Goal: Task Accomplishment & Management: Use online tool/utility

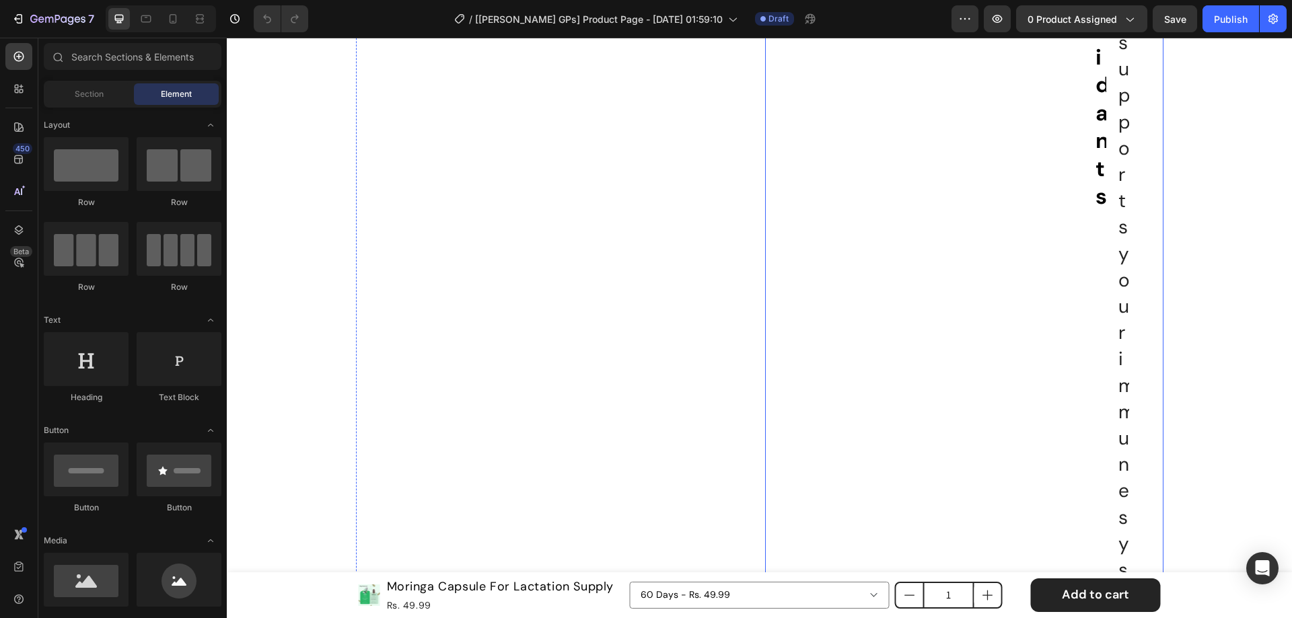
scroll to position [2691, 0]
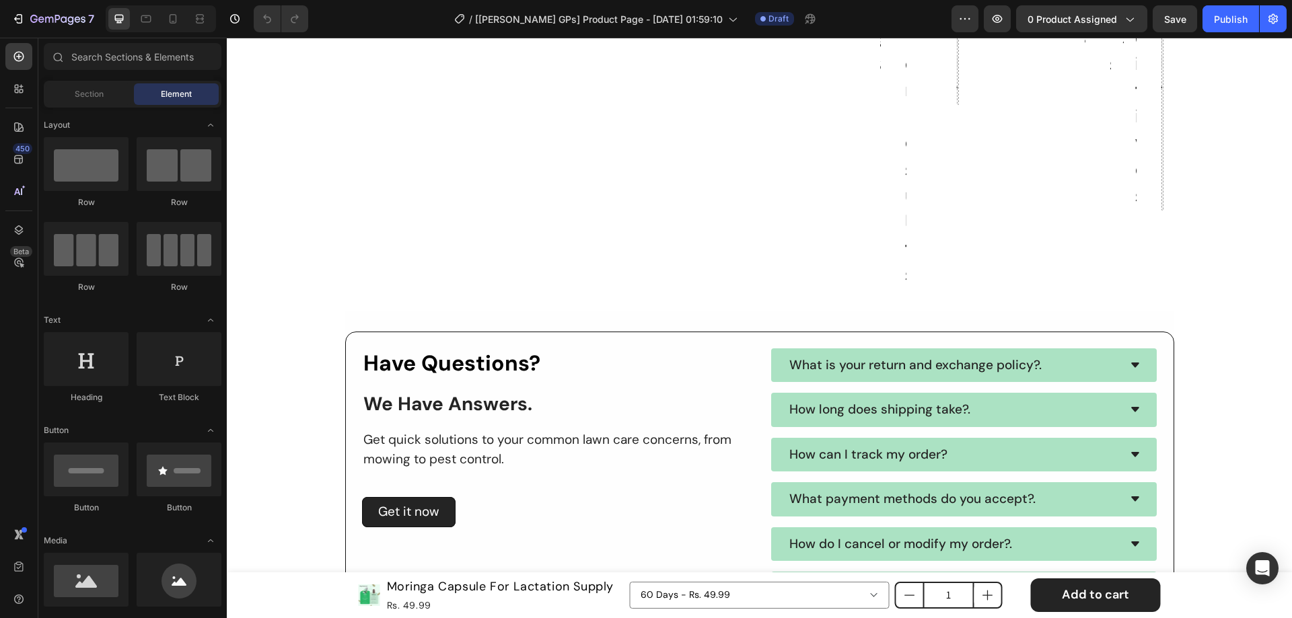
drag, startPoint x: 1285, startPoint y: 202, endPoint x: 1474, endPoint y: 605, distance: 445.1
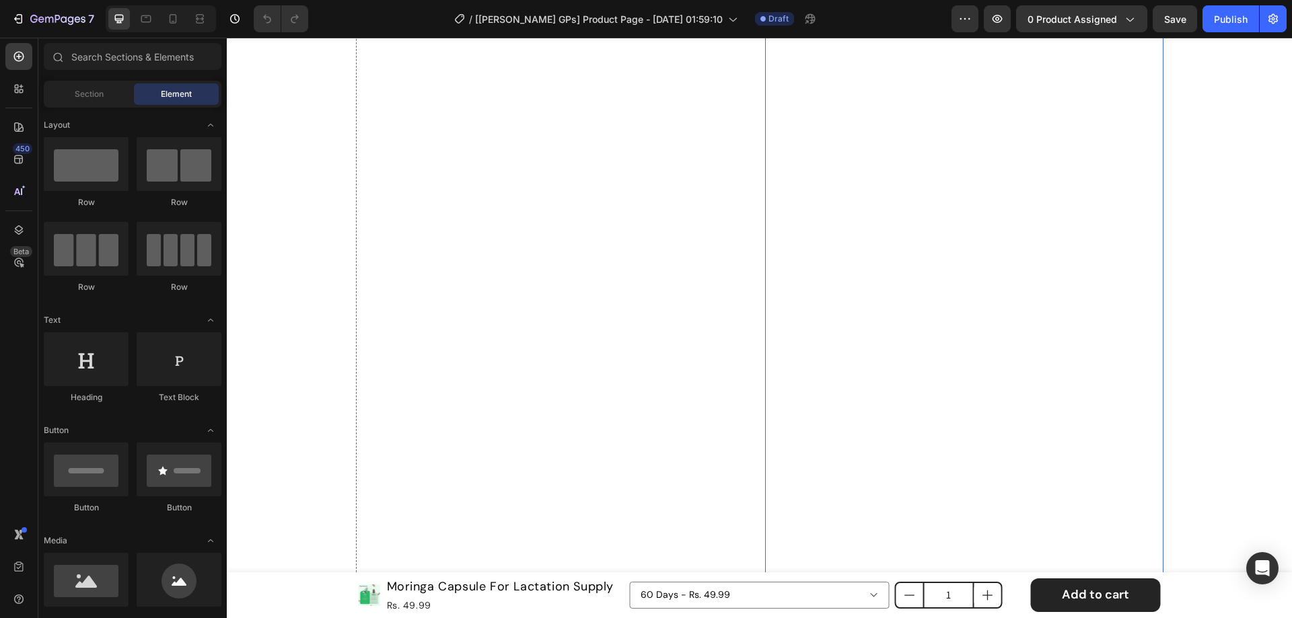
scroll to position [8301, 0]
click at [142, 22] on icon at bounding box center [146, 18] width 10 height 7
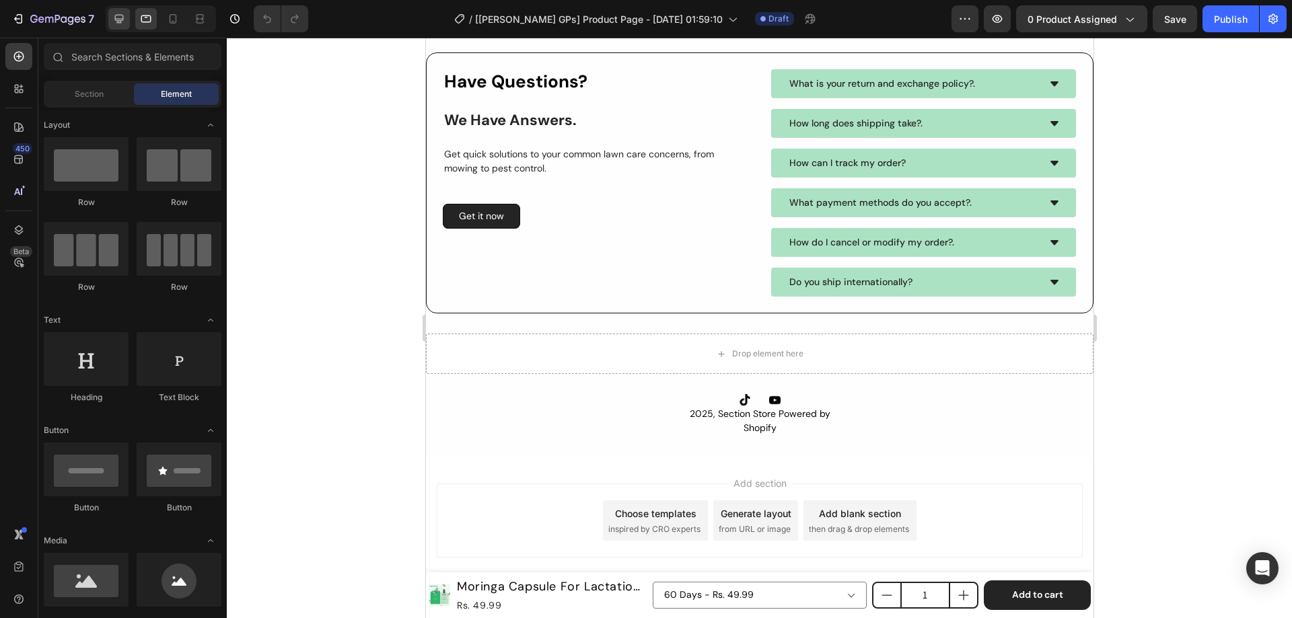
scroll to position [5367, 0]
click at [118, 22] on icon at bounding box center [119, 19] width 9 height 9
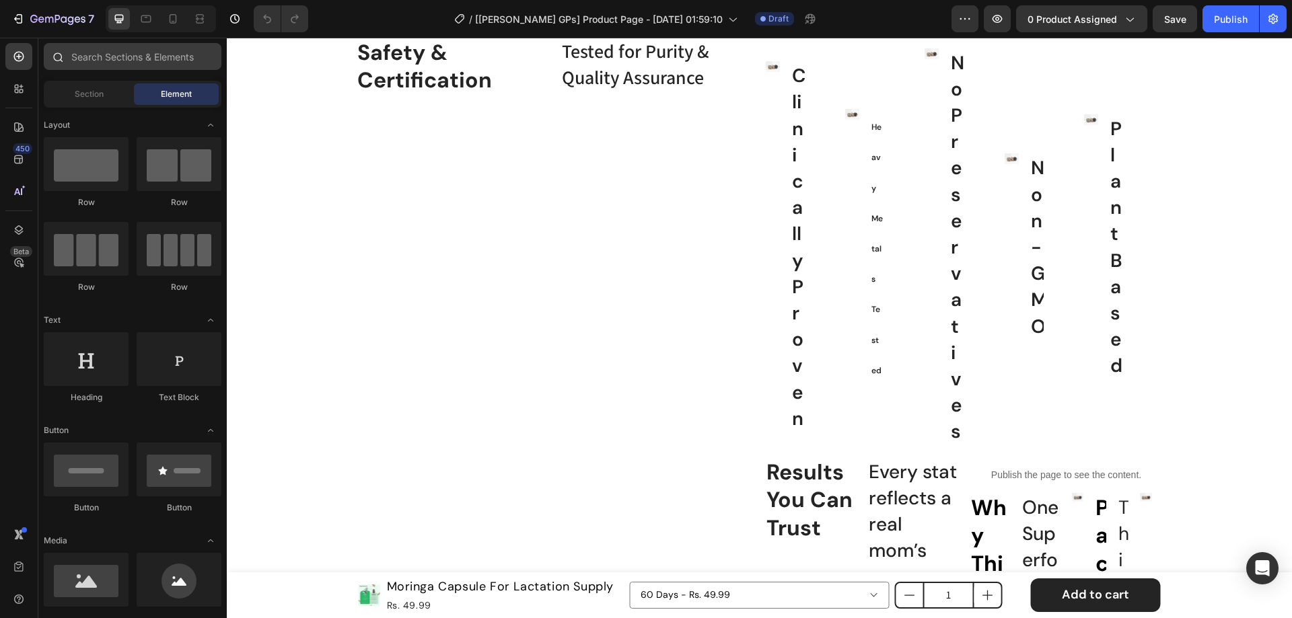
scroll to position [1331, 0]
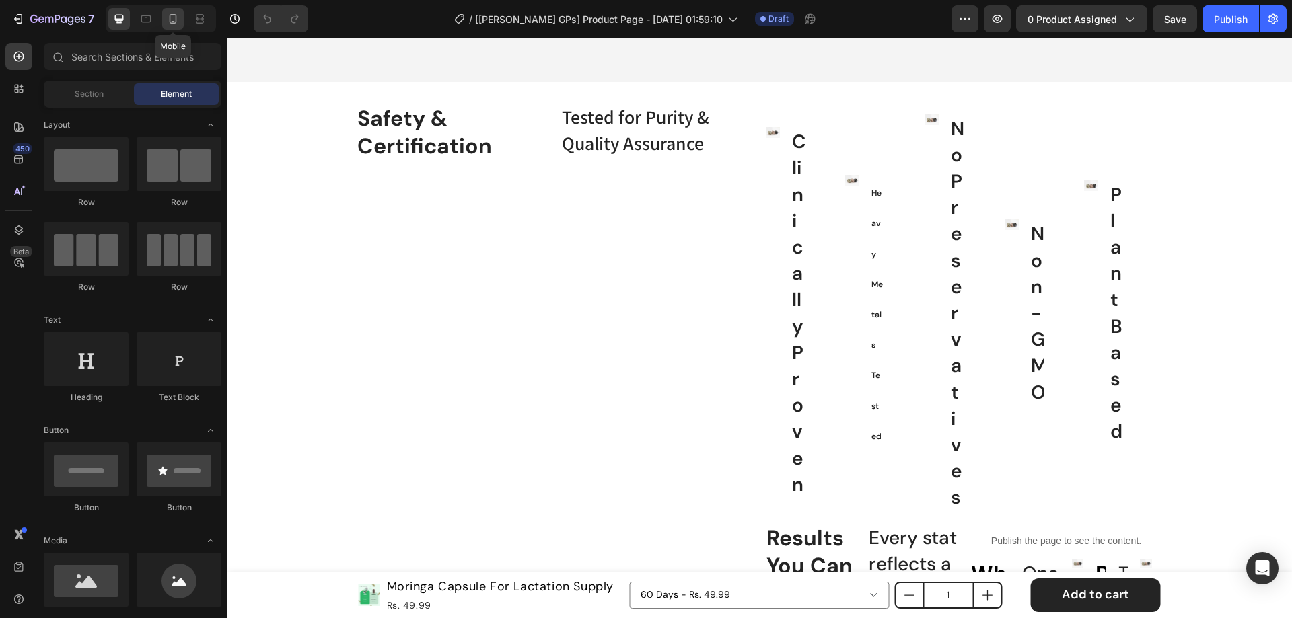
click at [171, 22] on icon at bounding box center [172, 18] width 13 height 13
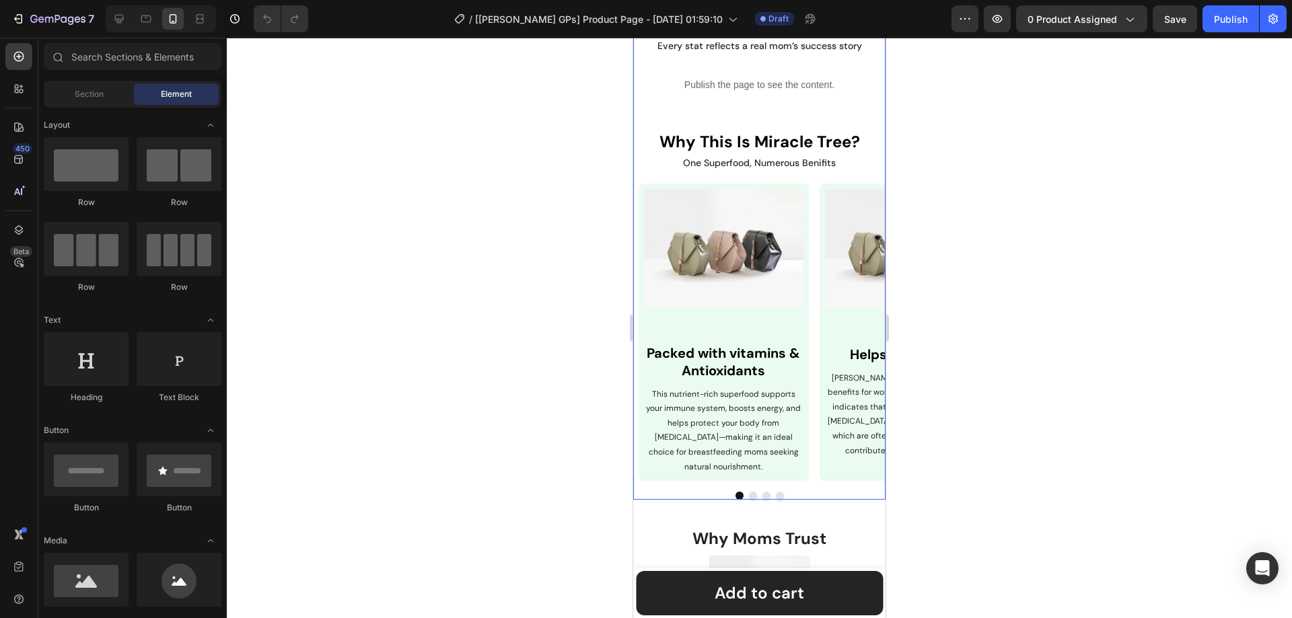
scroll to position [1435, 0]
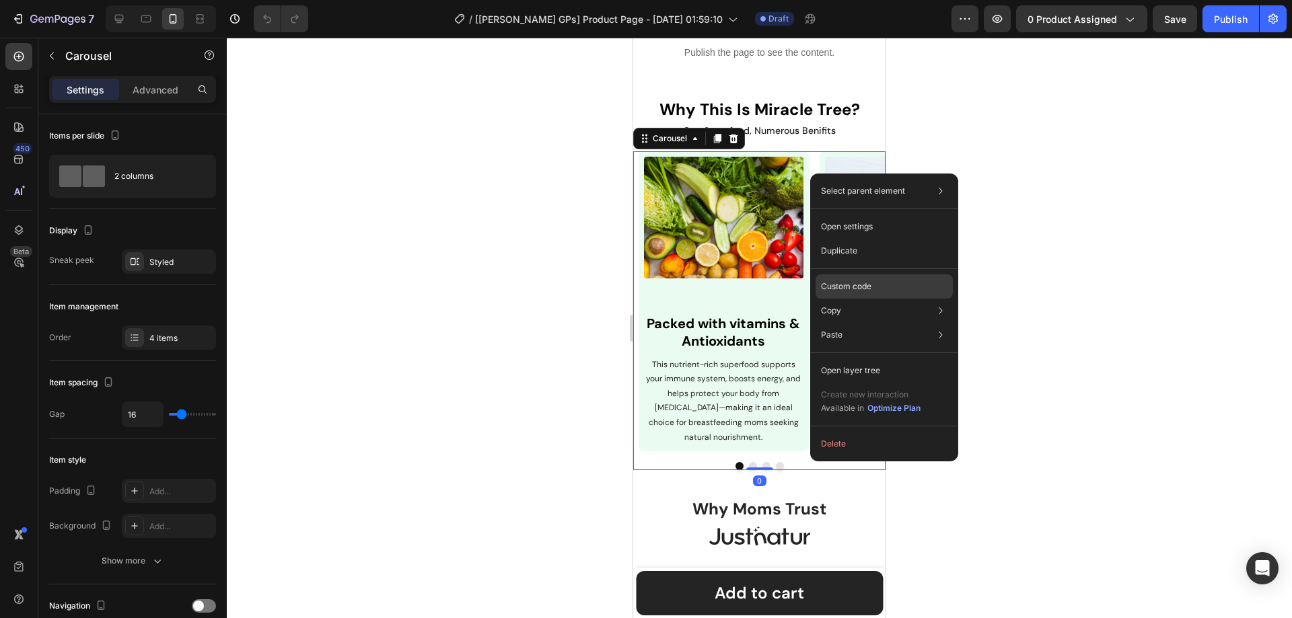
click at [856, 290] on p "Custom code" at bounding box center [846, 287] width 50 height 12
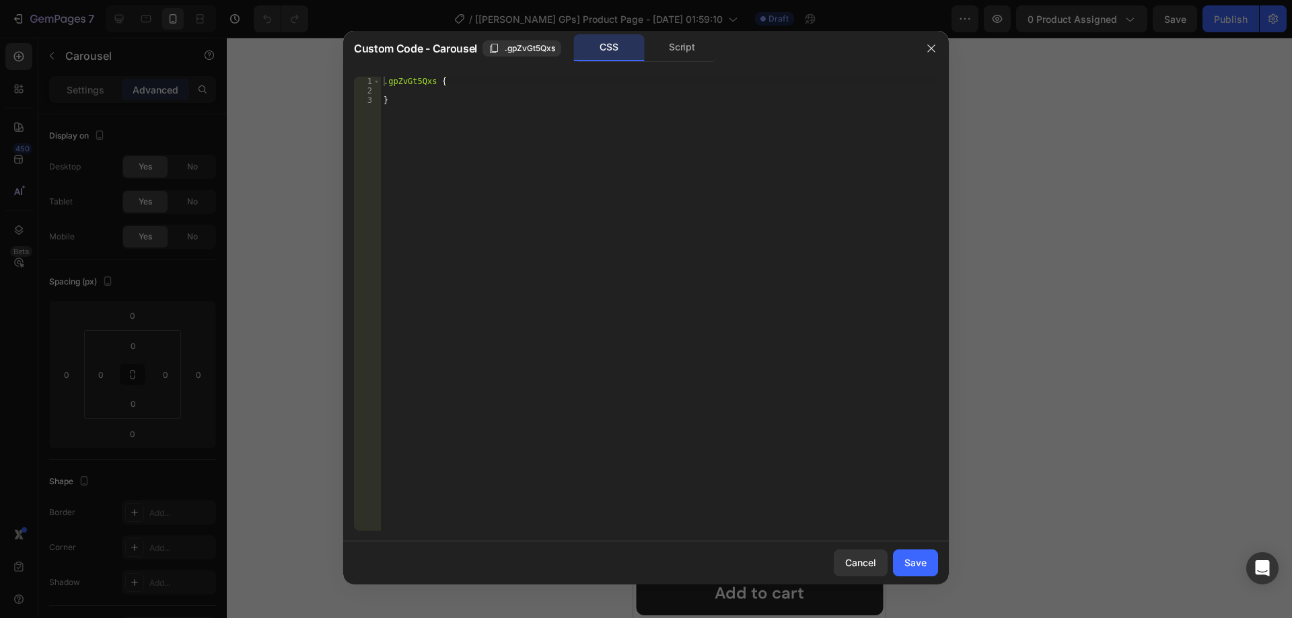
click at [466, 129] on div ".gpZvGt5Qxs { }" at bounding box center [659, 313] width 557 height 473
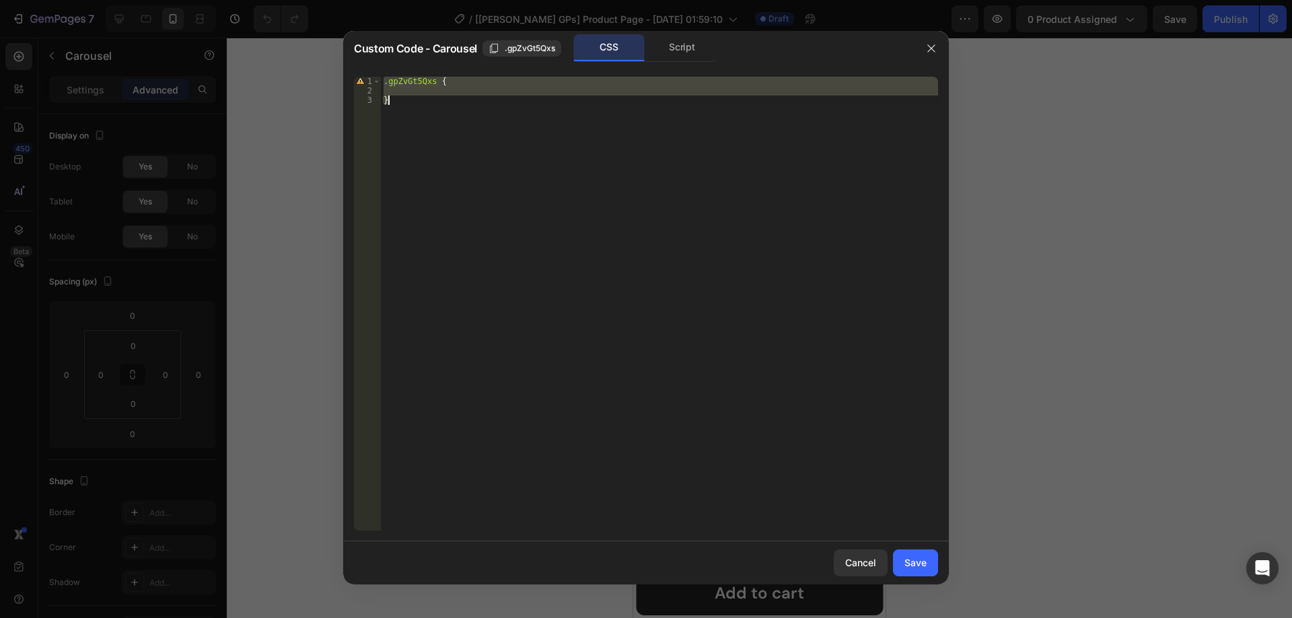
paste textarea "gp-carousel"
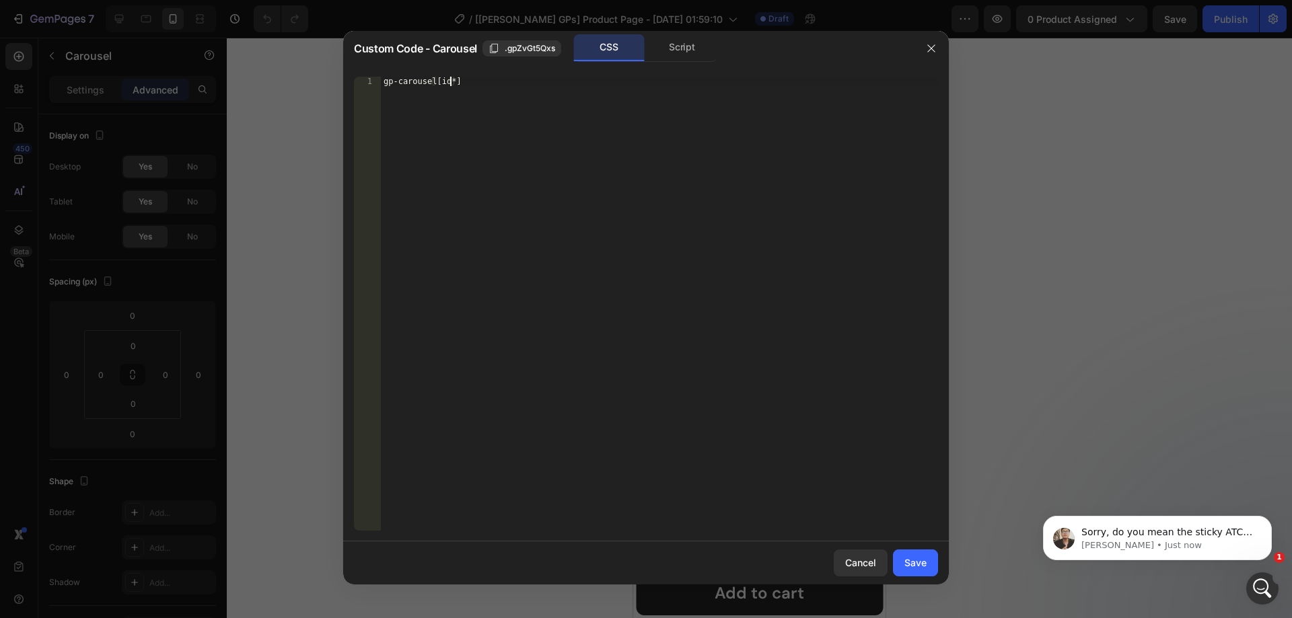
scroll to position [0, 5]
click at [513, 42] on span ".gpZvGt5Qxs" at bounding box center [530, 48] width 50 height 12
click at [459, 80] on div "gp-carousel [ id *= " " ]" at bounding box center [659, 313] width 557 height 473
paste textarea ".gpZvGt5Qxs"
click at [465, 81] on div "gp-carousel [ id *= " .gpZvGt5Qxs " ]" at bounding box center [659, 313] width 557 height 473
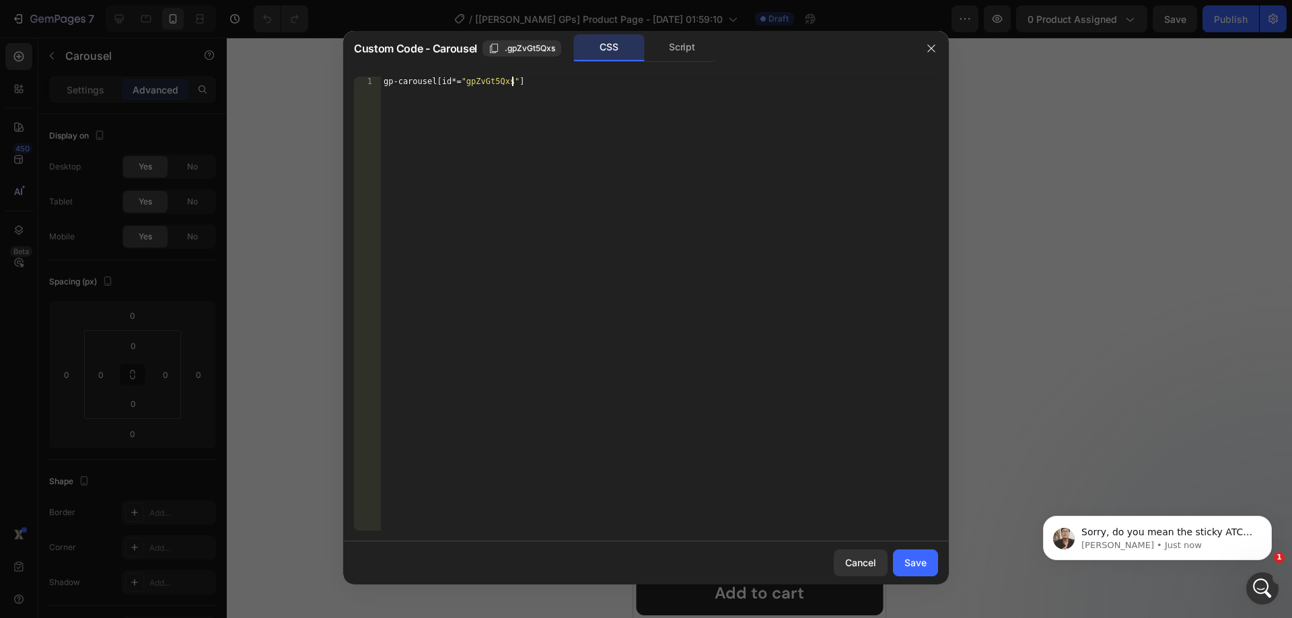
click at [537, 84] on div "gp-carousel [ id *= " gpZvGt5Qxs " ]" at bounding box center [659, 313] width 557 height 473
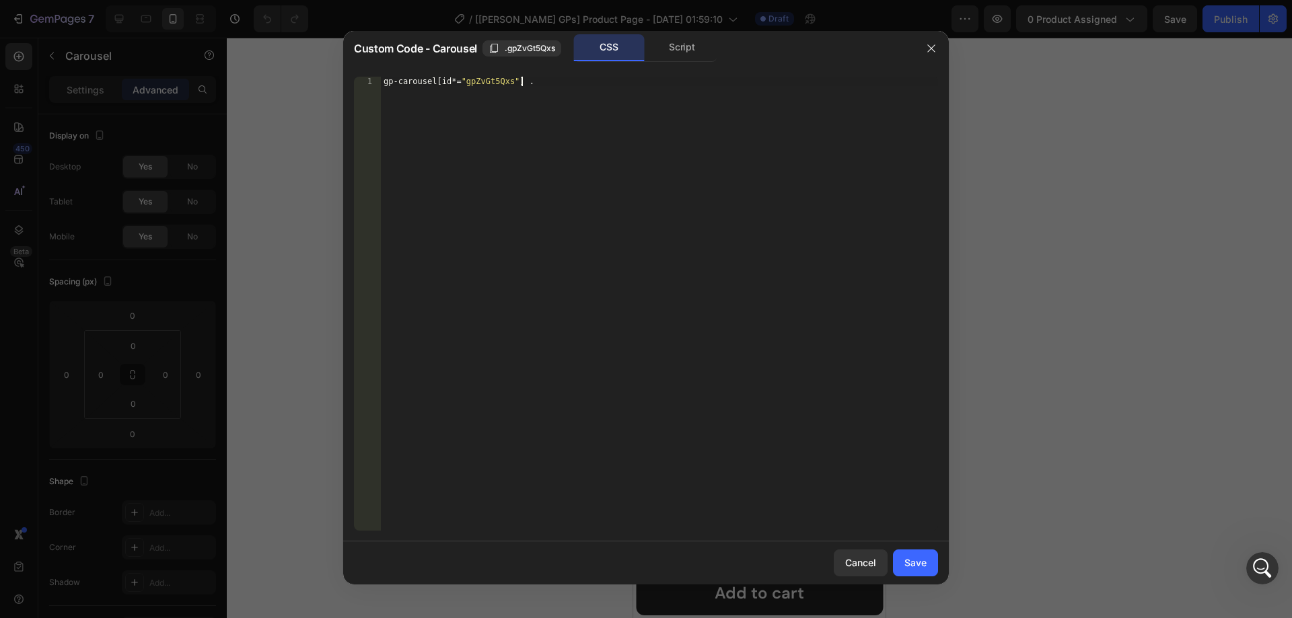
paste textarea "gem-slider-item"
paste textarea "gp-row"
type textarea "gp-carousel[id*="gpZvGt5Qxs"] .gem-slider-item > div > gp-row{}"
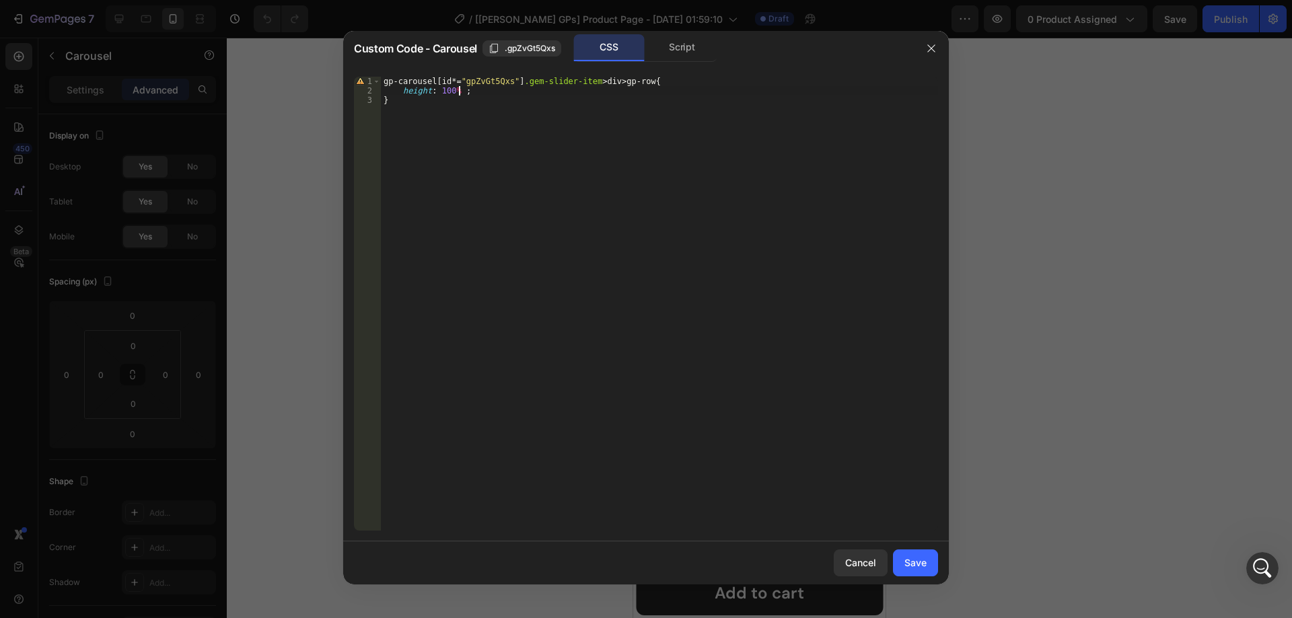
scroll to position [0, 5]
type textarea "height: 100% !"
click at [920, 561] on div "Save" at bounding box center [915, 563] width 22 height 14
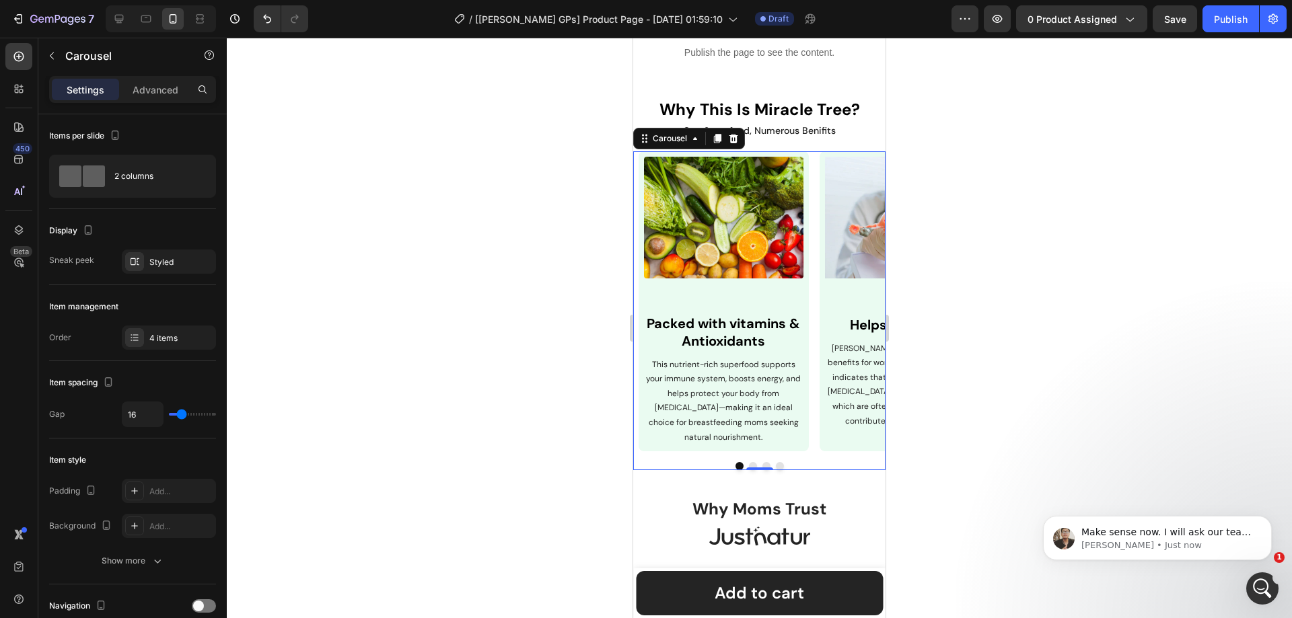
scroll to position [0, 0]
click at [1171, 25] on div "Save" at bounding box center [1175, 19] width 22 height 14
click at [996, 19] on icon "button" at bounding box center [996, 18] width 13 height 13
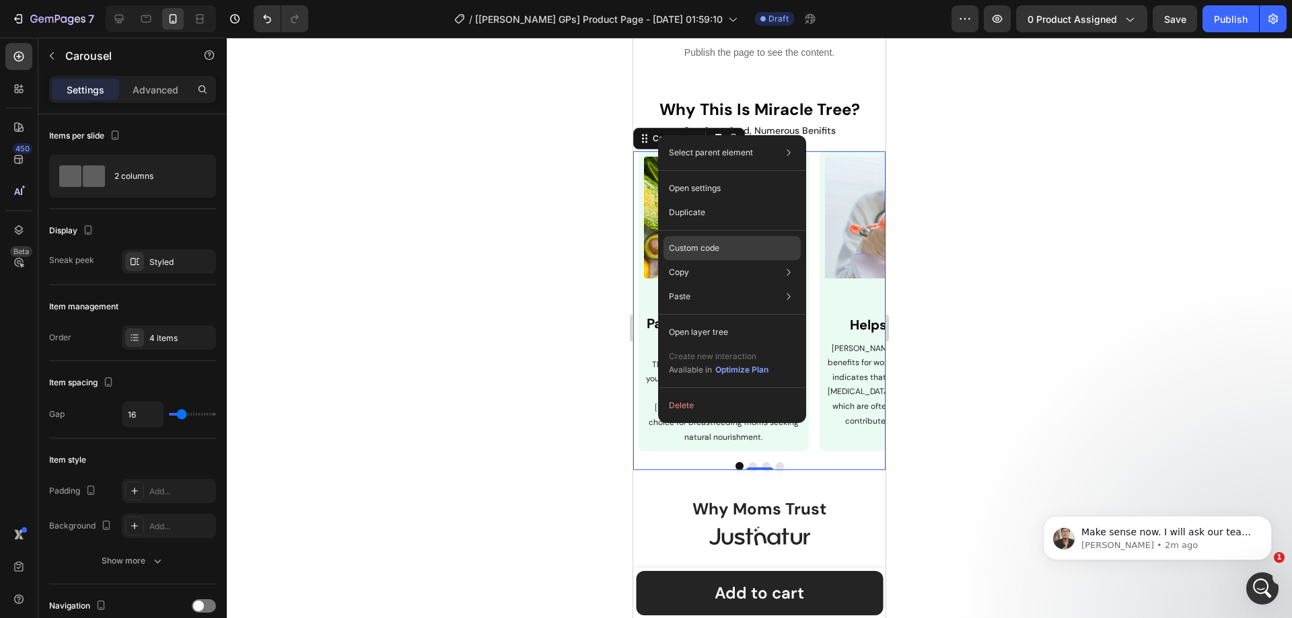
click at [696, 254] on p "Custom code" at bounding box center [694, 248] width 50 height 12
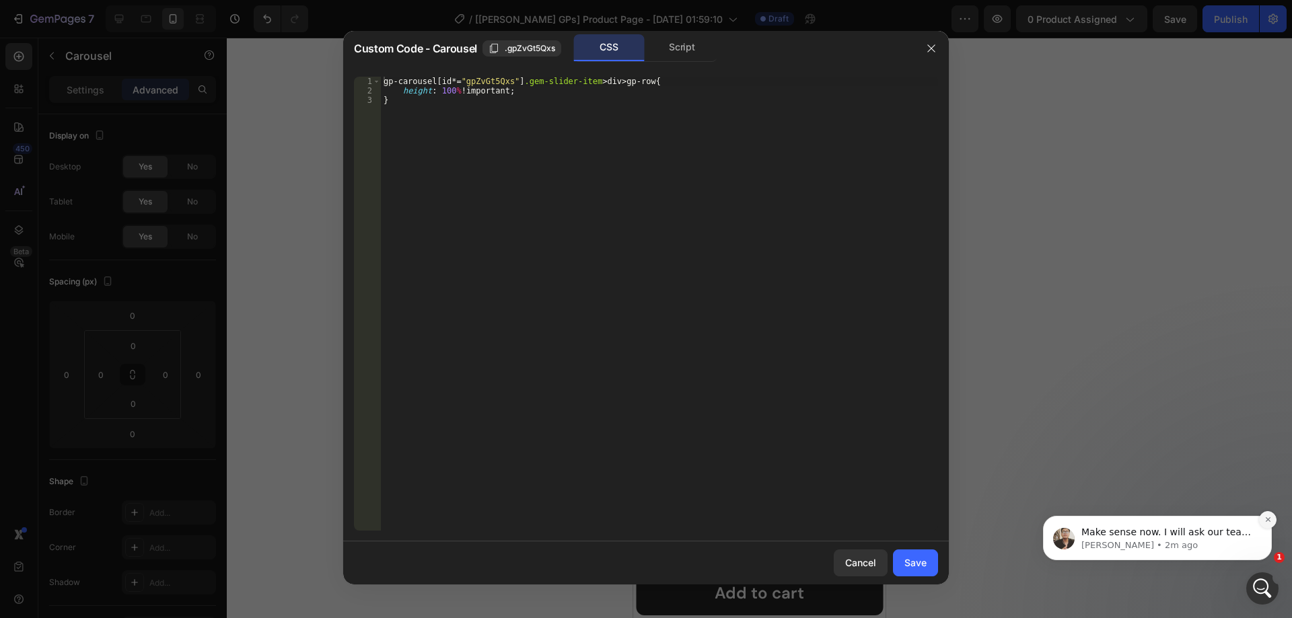
click at [1266, 521] on icon "Dismiss notification" at bounding box center [1267, 519] width 5 height 5
